Goal: Task Accomplishment & Management: Manage account settings

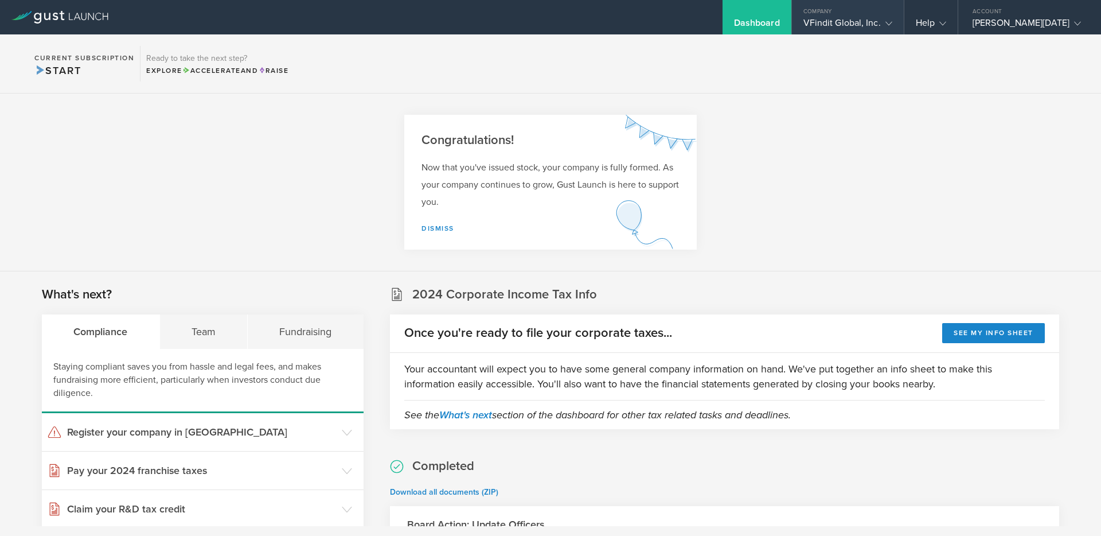
click at [846, 26] on div "VFindit Global, Inc." at bounding box center [847, 25] width 89 height 17
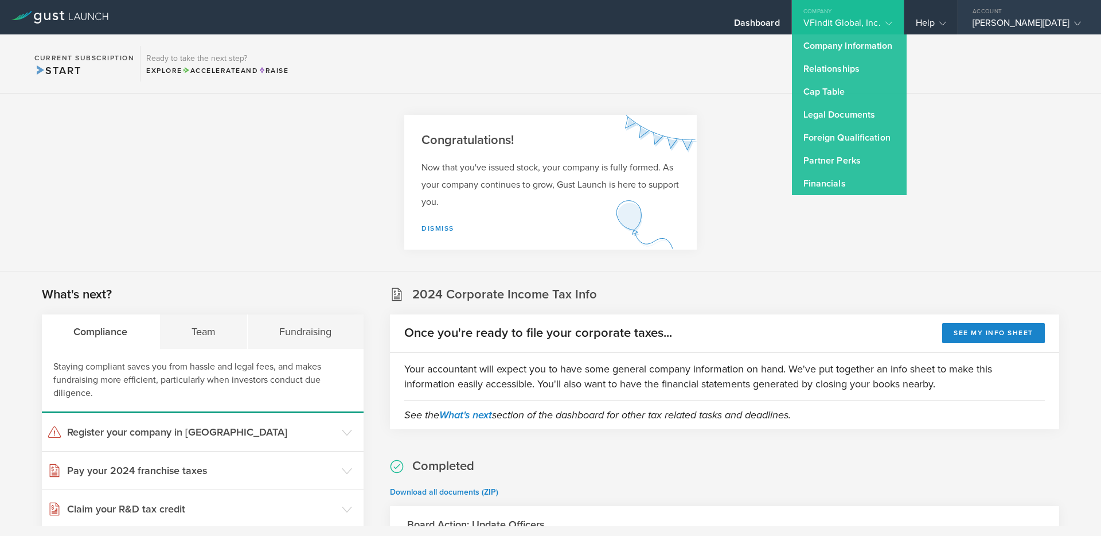
click at [990, 19] on div "[PERSON_NAME][DATE]" at bounding box center [1027, 25] width 108 height 17
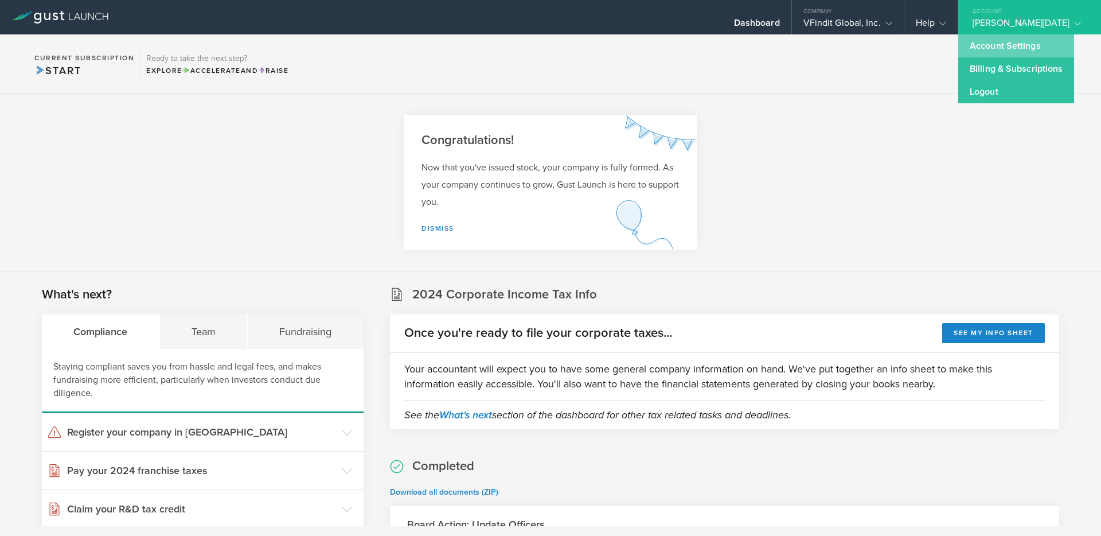
click at [958, 51] on link "Account Settings" at bounding box center [1016, 45] width 116 height 23
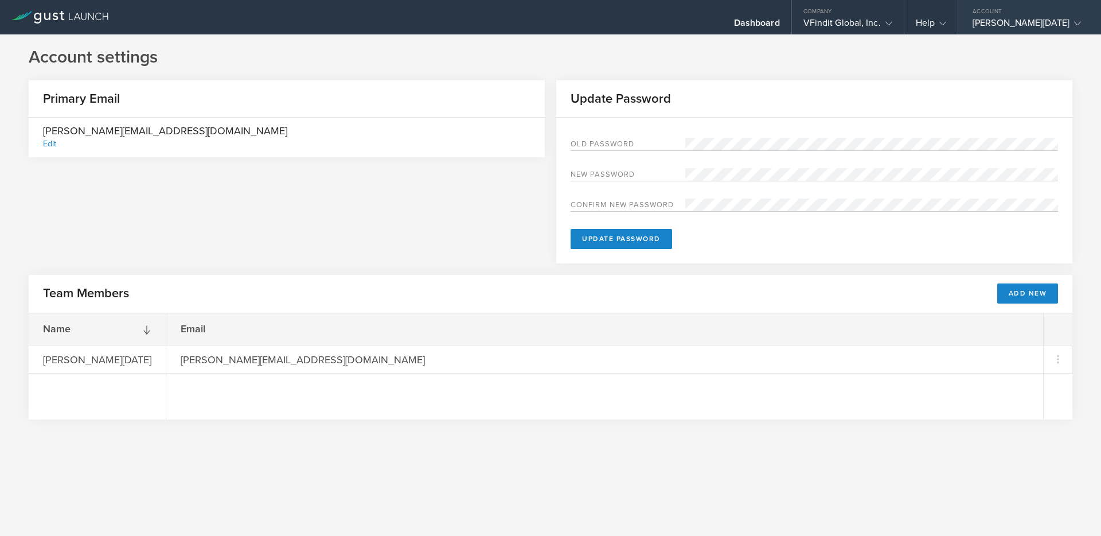
click at [981, 30] on div "[PERSON_NAME][DATE]" at bounding box center [1027, 25] width 108 height 17
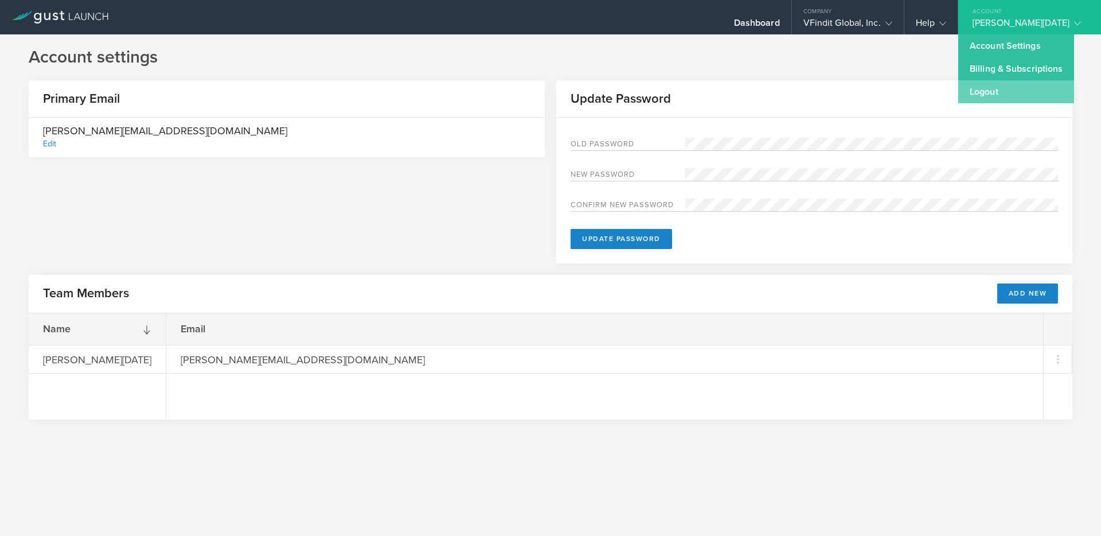
click at [961, 94] on link "Logout" at bounding box center [1016, 91] width 116 height 23
